Goal: Task Accomplishment & Management: Use online tool/utility

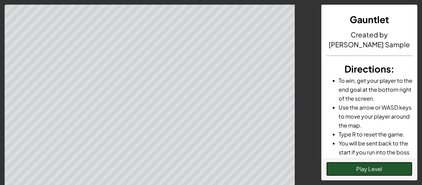
click at [386, 165] on button "Play Level" at bounding box center [369, 169] width 86 height 14
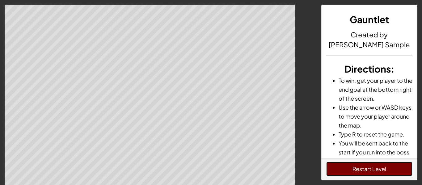
click at [341, 172] on button "Restart Level" at bounding box center [369, 169] width 86 height 14
click at [341, 167] on button "Restart Level" at bounding box center [369, 169] width 86 height 14
click at [374, 172] on button "Restart Level" at bounding box center [369, 169] width 86 height 14
